Goal: Transaction & Acquisition: Purchase product/service

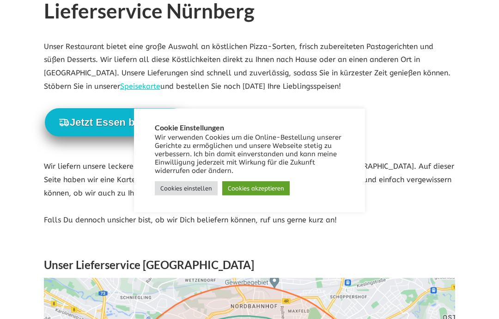
scroll to position [68, 0]
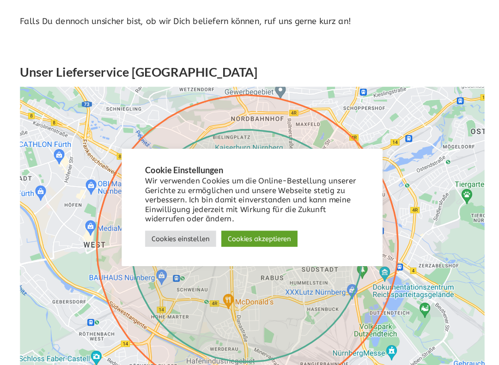
scroll to position [270, 0]
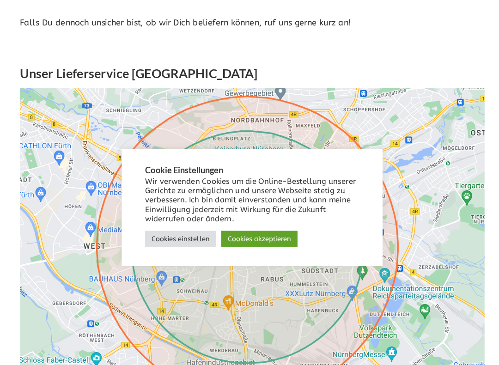
click at [228, 212] on link "Cookies akzeptieren" at bounding box center [255, 211] width 67 height 14
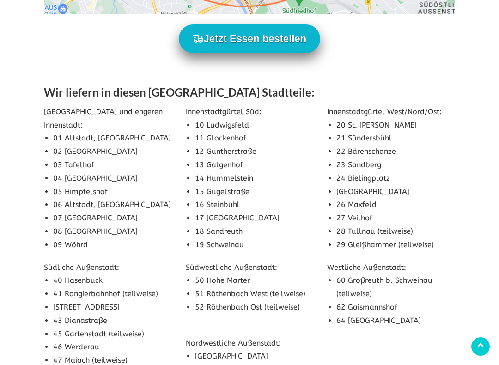
scroll to position [615, 0]
click at [370, 314] on li "64 Eberhardshof" at bounding box center [395, 320] width 119 height 13
click at [356, 316] on li "64 Eberhardshof" at bounding box center [395, 320] width 119 height 13
click at [365, 314] on li "64 Eberhardshof" at bounding box center [395, 320] width 119 height 13
click at [369, 314] on li "64 Eberhardshof" at bounding box center [395, 320] width 119 height 13
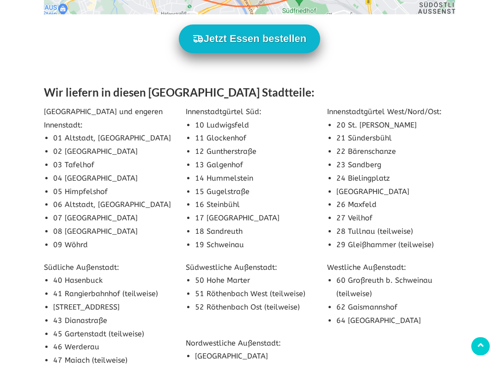
click at [366, 314] on li "64 Eberhardshof" at bounding box center [395, 320] width 119 height 13
click at [367, 314] on li "64 Eberhardshof" at bounding box center [395, 320] width 119 height 13
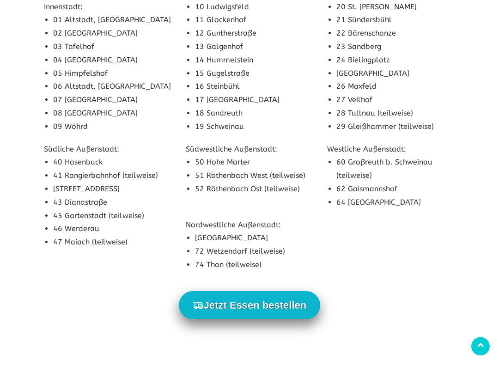
scroll to position [734, 0]
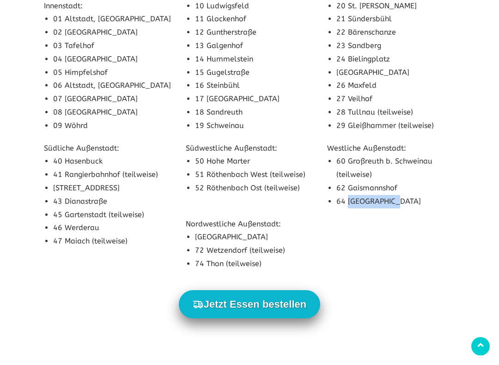
click at [265, 303] on button "Jetzt Essen bestellen" at bounding box center [250, 304] width 142 height 28
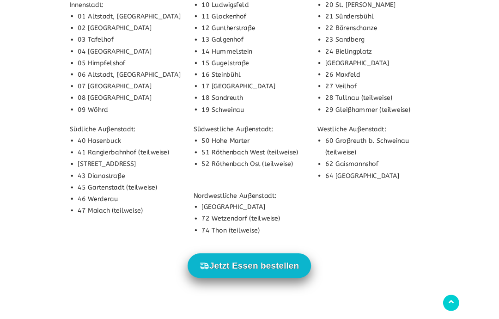
scroll to position [761, 0]
